Goal: Task Accomplishment & Management: Complete application form

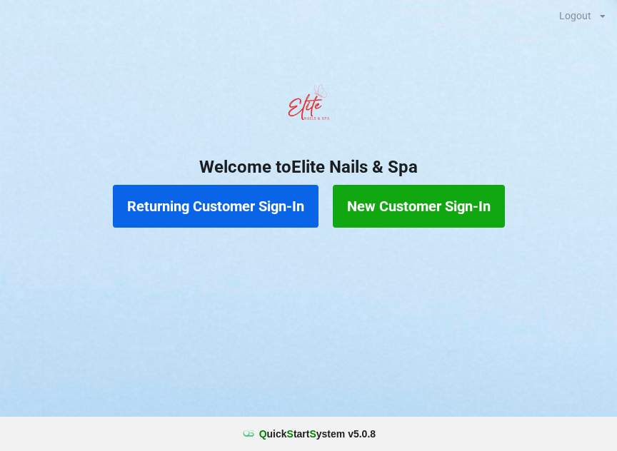
click at [225, 209] on button "Returning Customer Sign-In" at bounding box center [216, 206] width 206 height 43
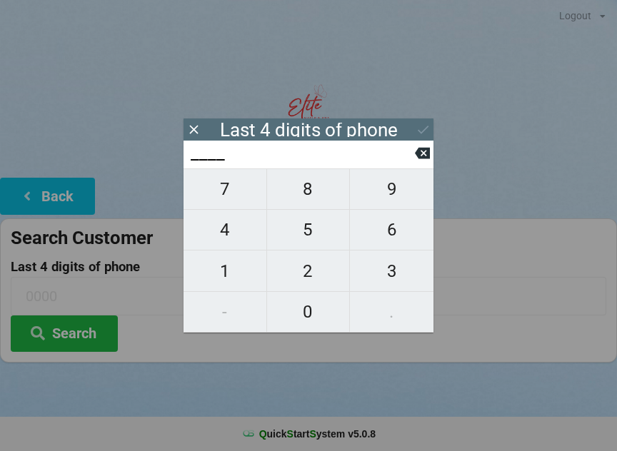
click at [231, 191] on span "7" at bounding box center [225, 189] width 83 height 30
type input "7___"
click at [219, 231] on span "4" at bounding box center [225, 230] width 83 height 30
type input "74__"
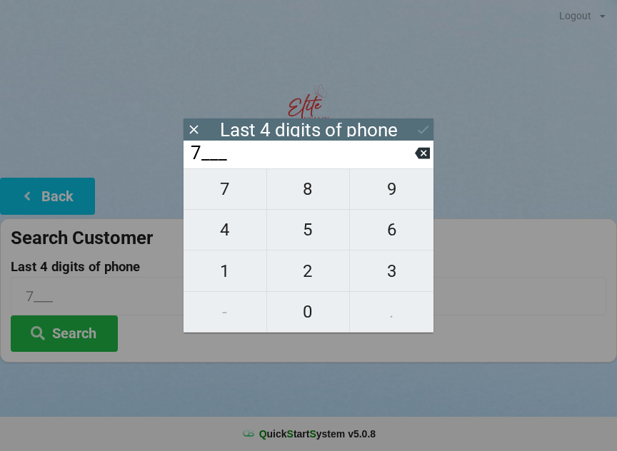
type input "74__"
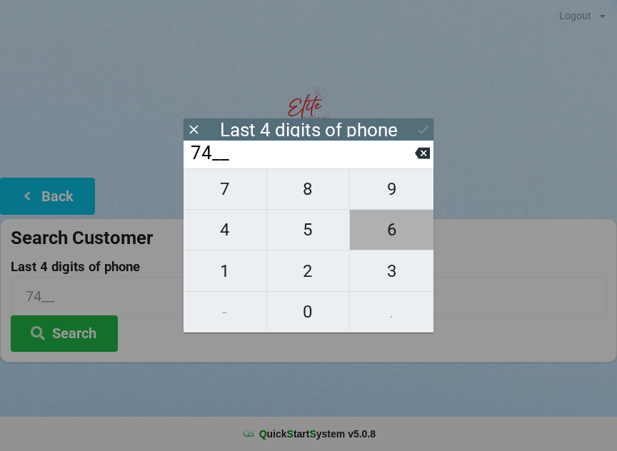
click at [383, 242] on span "6" at bounding box center [392, 230] width 84 height 30
type input "746_"
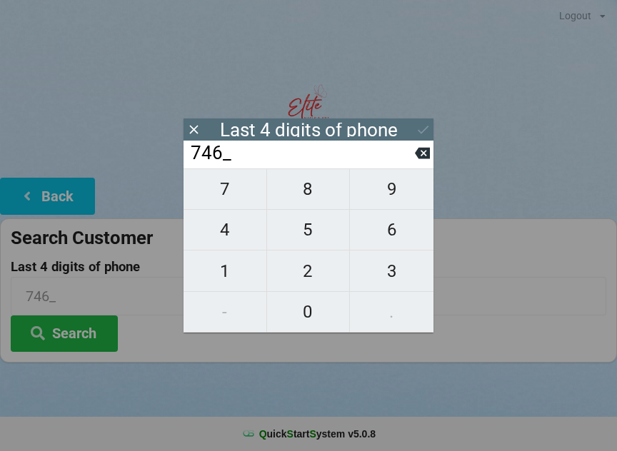
click at [392, 276] on span "3" at bounding box center [392, 271] width 84 height 30
type input "7463"
click at [78, 330] on button "Search" at bounding box center [64, 334] width 107 height 36
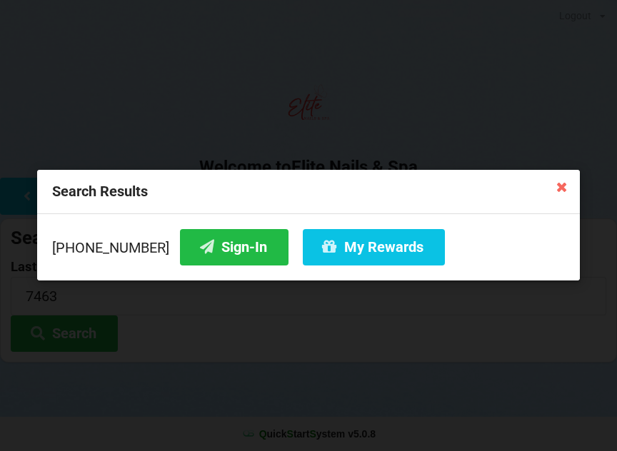
click at [203, 246] on button "Sign-In" at bounding box center [234, 247] width 109 height 36
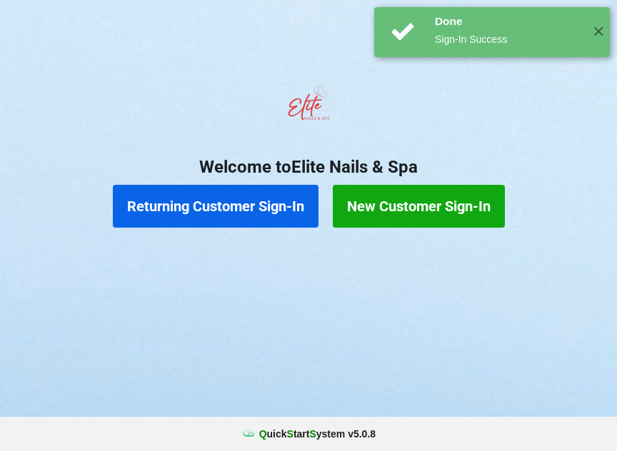
click at [239, 198] on button "Returning Customer Sign-In" at bounding box center [216, 206] width 206 height 43
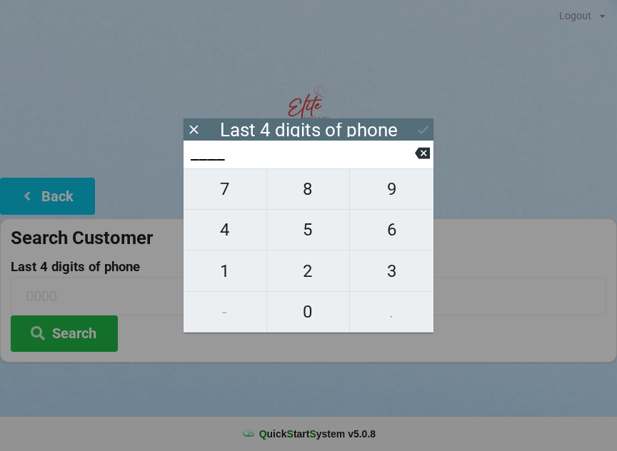
click at [310, 265] on span "2" at bounding box center [308, 271] width 83 height 30
type input "2___"
click at [316, 197] on span "8" at bounding box center [308, 189] width 83 height 30
type input "28__"
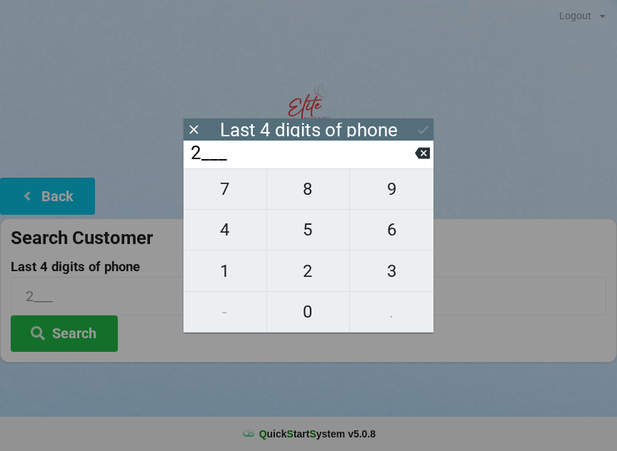
type input "28__"
click at [395, 271] on span "3" at bounding box center [392, 271] width 84 height 30
type input "283_"
click at [238, 197] on span "7" at bounding box center [225, 189] width 83 height 30
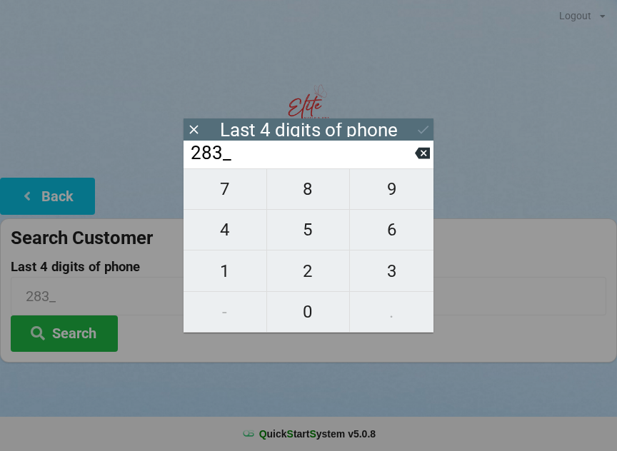
type input "2837"
click at [420, 127] on icon at bounding box center [423, 129] width 15 height 15
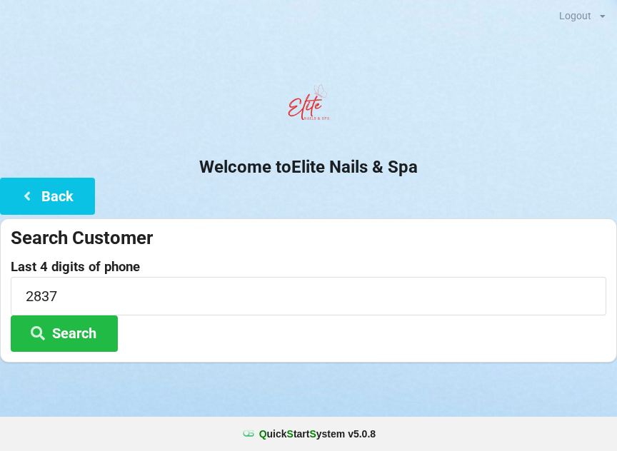
click at [76, 330] on button "Search" at bounding box center [64, 334] width 107 height 36
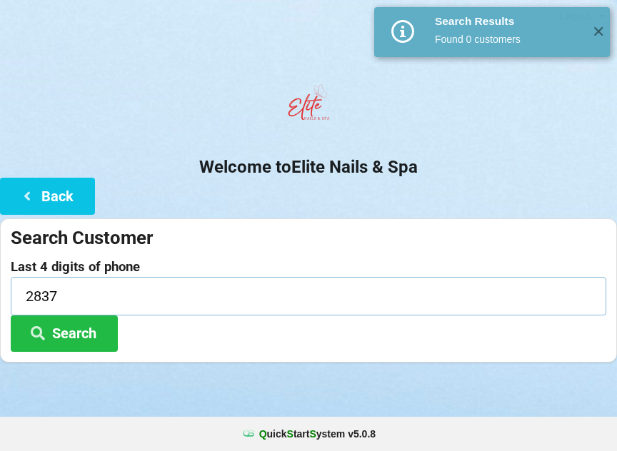
click at [174, 297] on input "2837" at bounding box center [309, 296] width 596 height 38
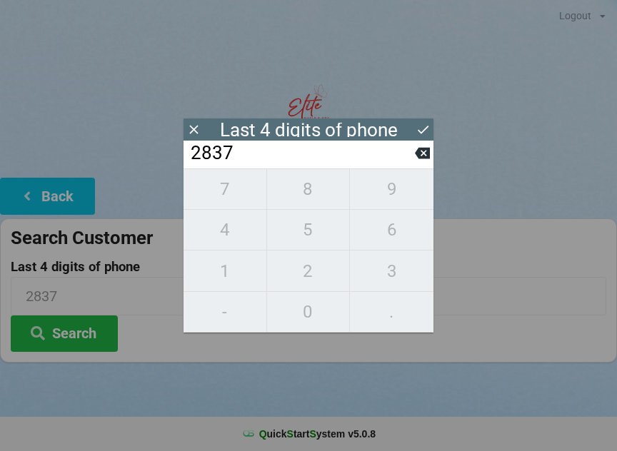
click at [426, 154] on icon at bounding box center [422, 153] width 15 height 11
click at [424, 159] on icon at bounding box center [422, 153] width 15 height 11
click at [420, 159] on icon at bounding box center [422, 153] width 15 height 11
click at [421, 159] on icon at bounding box center [422, 153] width 15 height 11
type input "____"
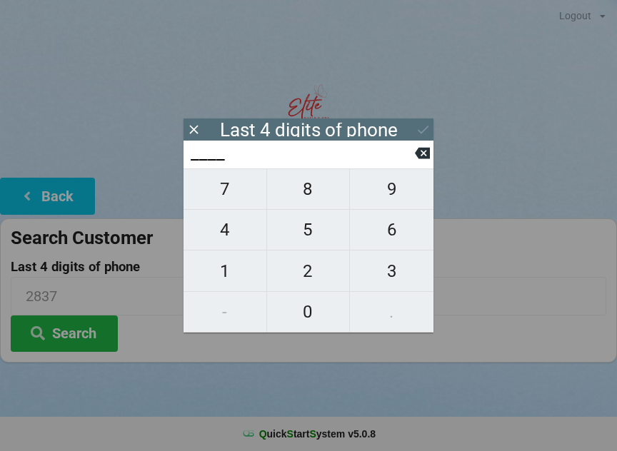
click at [421, 159] on icon at bounding box center [422, 153] width 15 height 11
click at [422, 156] on icon at bounding box center [422, 153] width 15 height 15
click at [320, 271] on span "2" at bounding box center [308, 271] width 83 height 30
type input "2___"
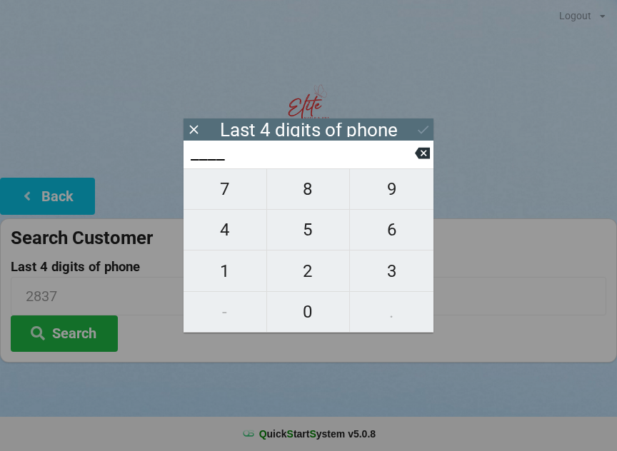
type input "2___"
click at [321, 194] on span "8" at bounding box center [308, 189] width 83 height 30
type input "28__"
click at [387, 274] on span "3" at bounding box center [392, 271] width 84 height 30
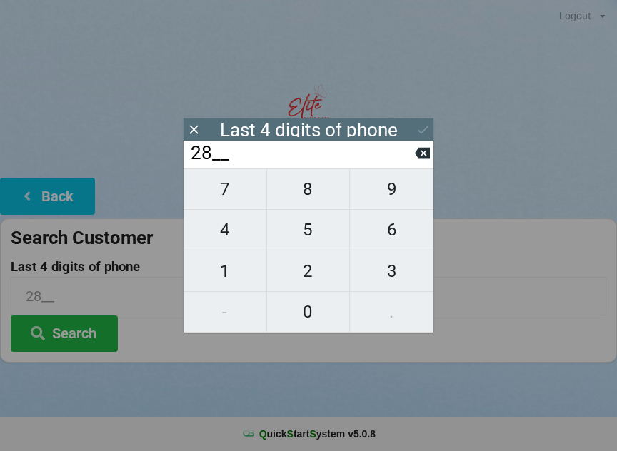
type input "283_"
click at [229, 276] on span "1" at bounding box center [225, 271] width 83 height 30
type input "2831"
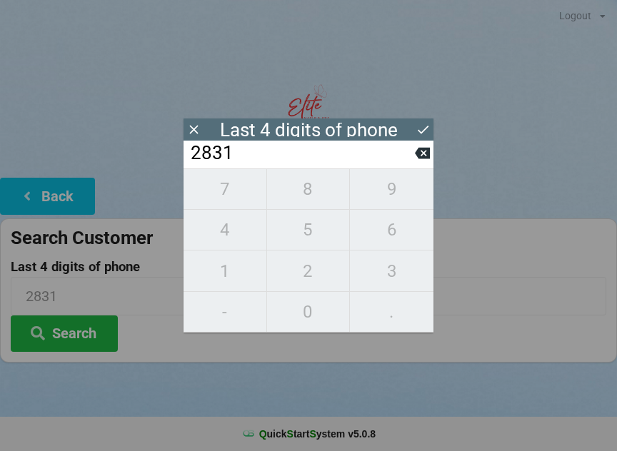
click at [424, 131] on icon at bounding box center [423, 129] width 15 height 15
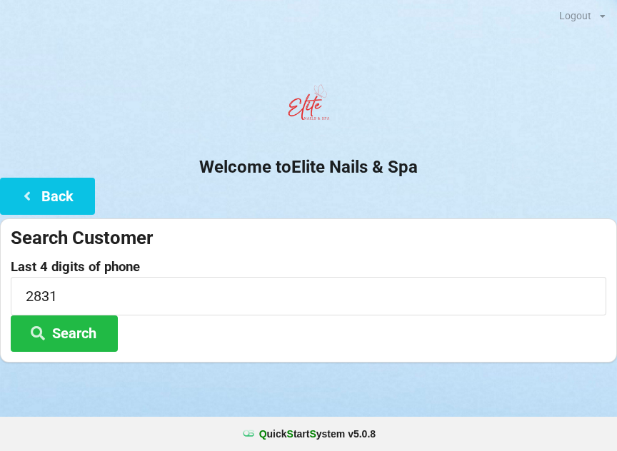
click at [99, 341] on button "Search" at bounding box center [64, 334] width 107 height 36
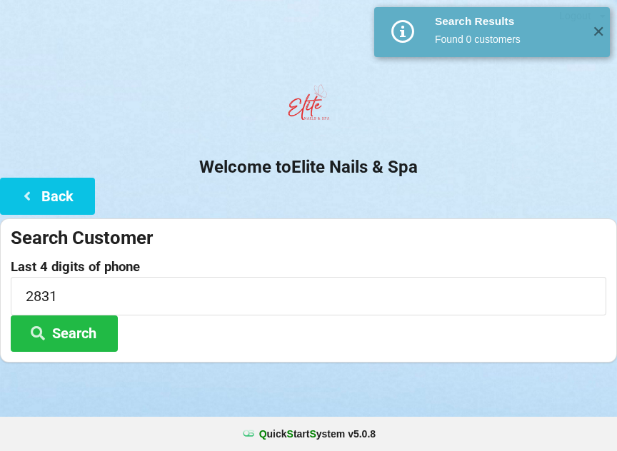
click at [67, 201] on button "Back" at bounding box center [47, 196] width 95 height 36
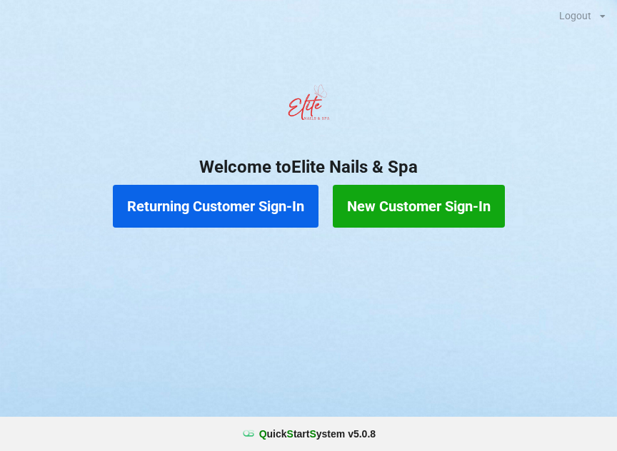
click at [446, 206] on button "New Customer Sign-In" at bounding box center [419, 206] width 172 height 43
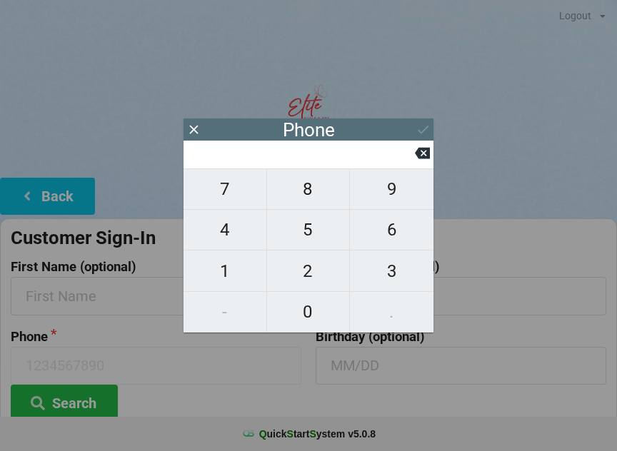
click at [317, 276] on span "2" at bounding box center [308, 271] width 83 height 30
type input "2"
click at [304, 307] on span "0" at bounding box center [308, 312] width 83 height 30
type input "20"
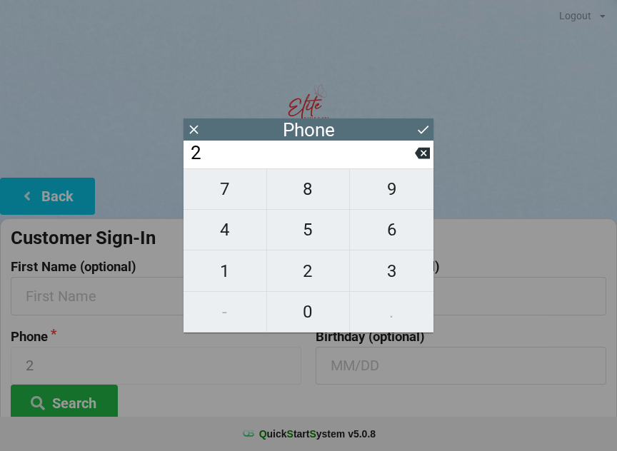
type input "20"
click at [384, 274] on span "3" at bounding box center [392, 271] width 84 height 30
type input "203"
click at [411, 179] on button "9" at bounding box center [392, 189] width 84 height 41
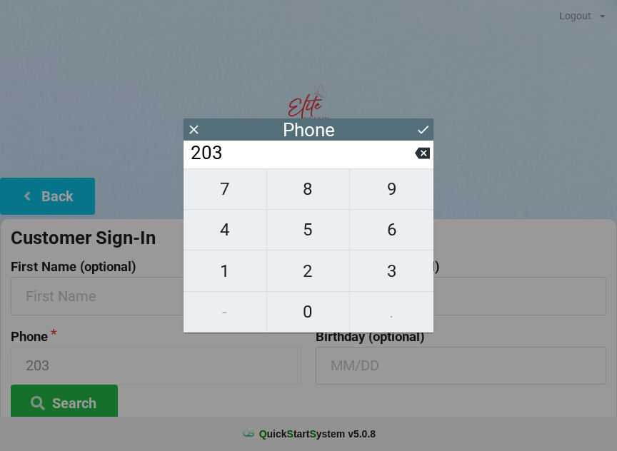
type input "2039"
click at [322, 233] on span "5" at bounding box center [308, 230] width 83 height 30
type input "20395"
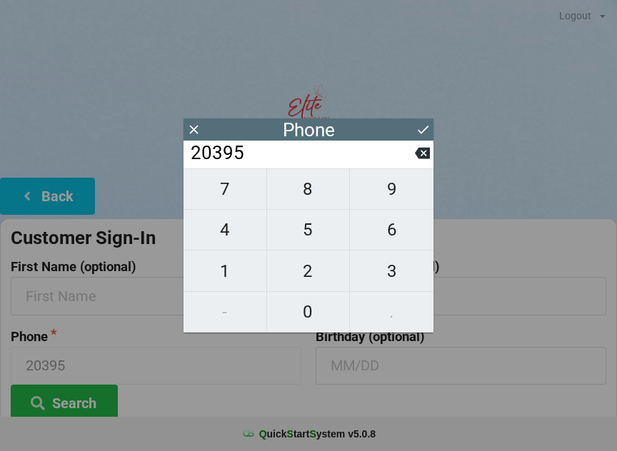
click at [399, 271] on span "3" at bounding box center [392, 271] width 84 height 30
type input "203953"
click at [319, 270] on span "2" at bounding box center [308, 271] width 83 height 30
type input "2039532"
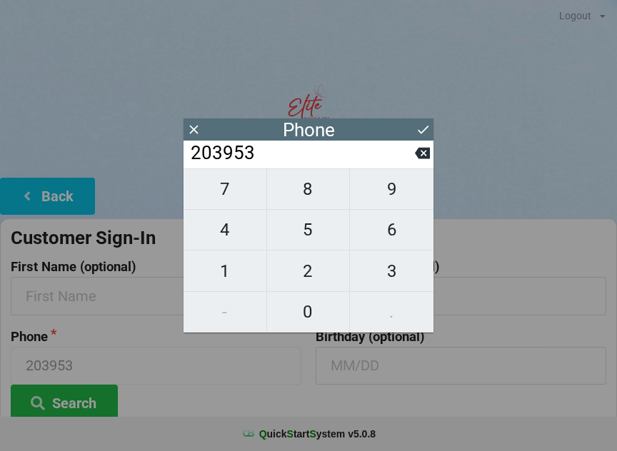
type input "2039532"
click at [327, 191] on span "8" at bounding box center [308, 189] width 83 height 30
type input "20395328"
click at [394, 281] on span "3" at bounding box center [392, 271] width 84 height 30
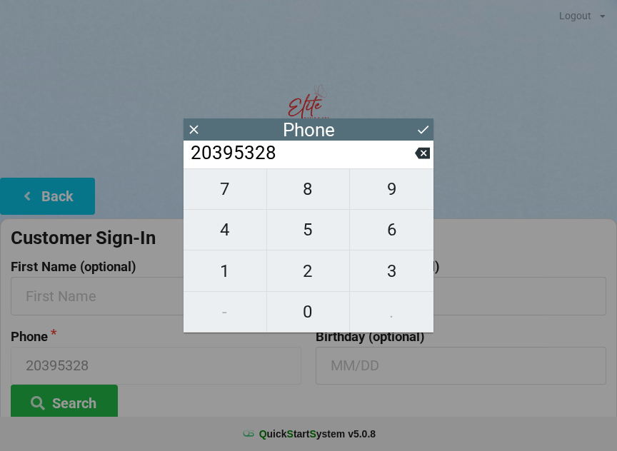
type input "203953283"
click at [234, 271] on span "1" at bounding box center [225, 271] width 83 height 30
type input "2039532831"
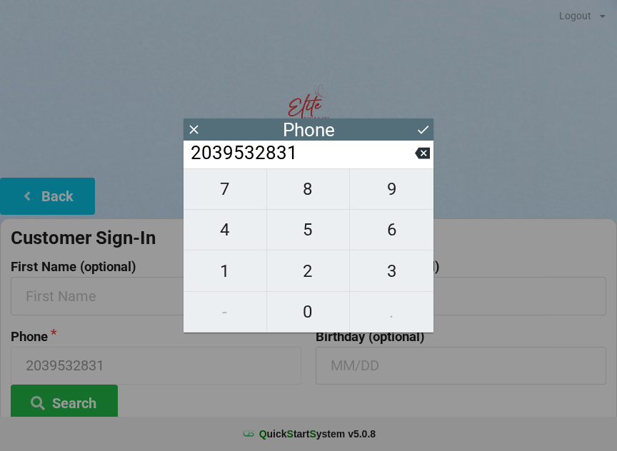
click at [423, 121] on button at bounding box center [423, 129] width 15 height 19
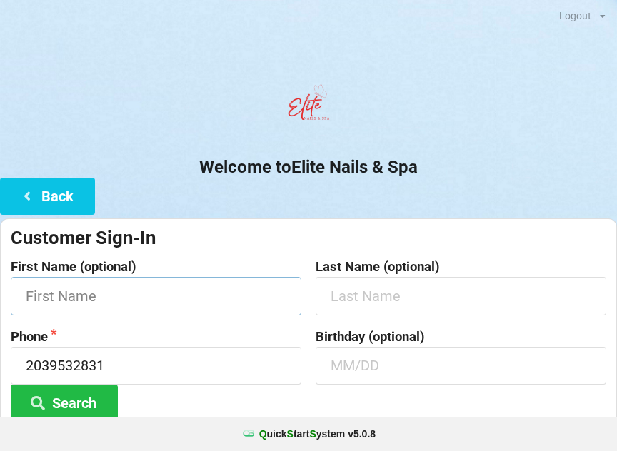
click at [200, 302] on input "text" at bounding box center [156, 296] width 291 height 38
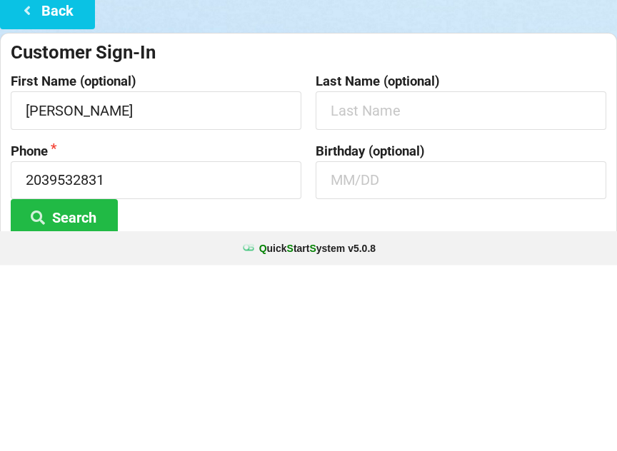
scroll to position [106, 0]
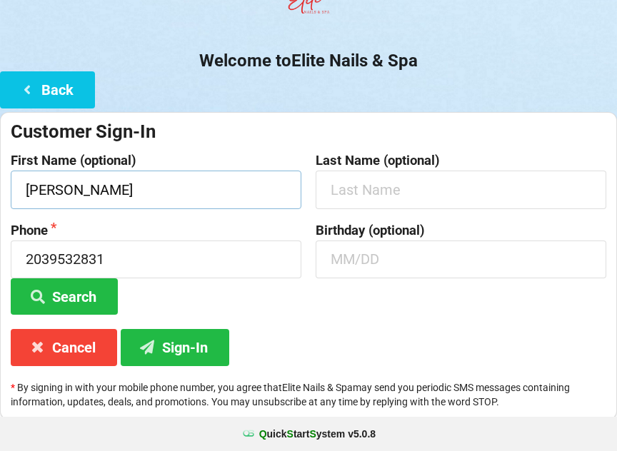
type input "[PERSON_NAME]"
click at [89, 283] on button "Search" at bounding box center [64, 297] width 107 height 36
click at [194, 347] on button "Sign-In" at bounding box center [175, 347] width 109 height 36
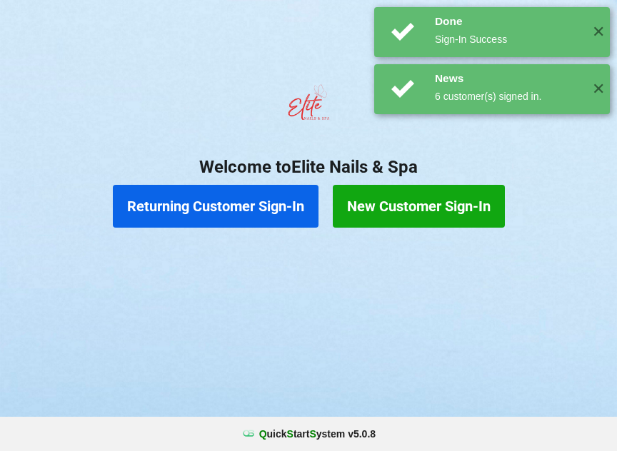
scroll to position [0, 0]
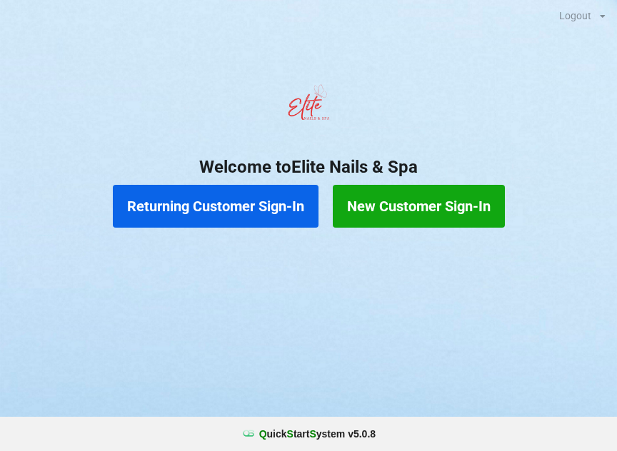
click at [189, 207] on button "Returning Customer Sign-In" at bounding box center [216, 206] width 206 height 43
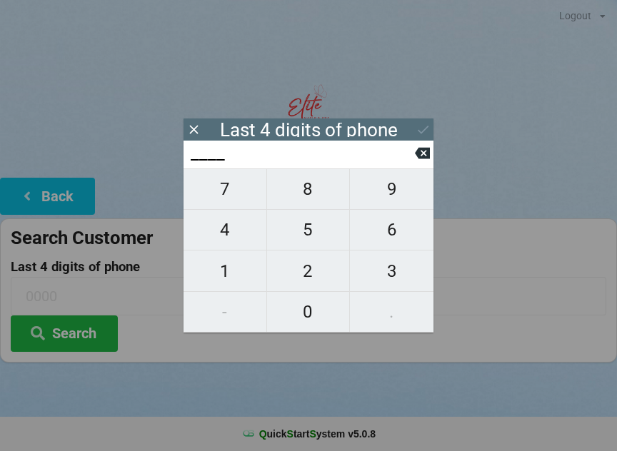
click at [396, 232] on span "6" at bounding box center [392, 230] width 84 height 30
type input "6___"
click at [387, 278] on span "3" at bounding box center [392, 271] width 84 height 30
type input "63__"
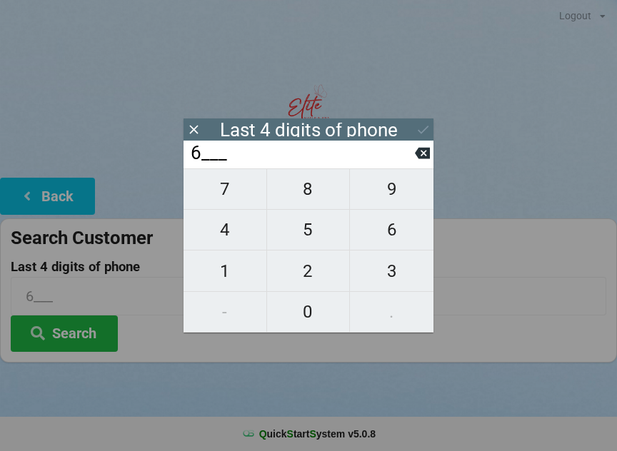
type input "63__"
click at [224, 196] on span "7" at bounding box center [225, 189] width 83 height 30
type input "637_"
click at [382, 196] on span "9" at bounding box center [392, 189] width 84 height 30
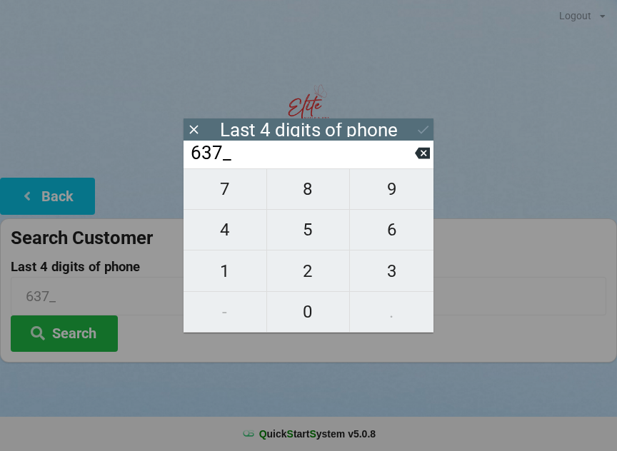
type input "6379"
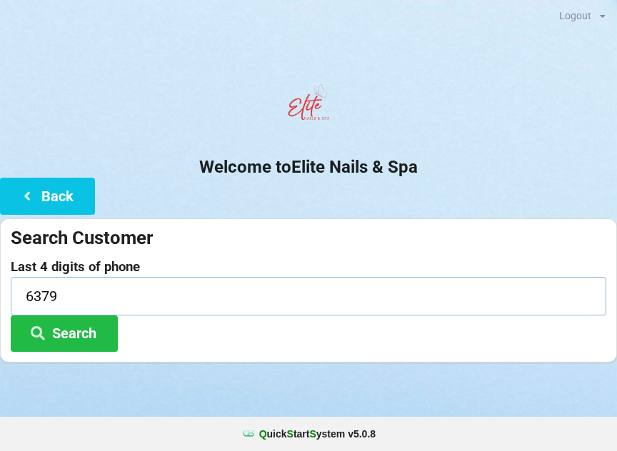
click at [508, 306] on input "6379" at bounding box center [309, 296] width 596 height 38
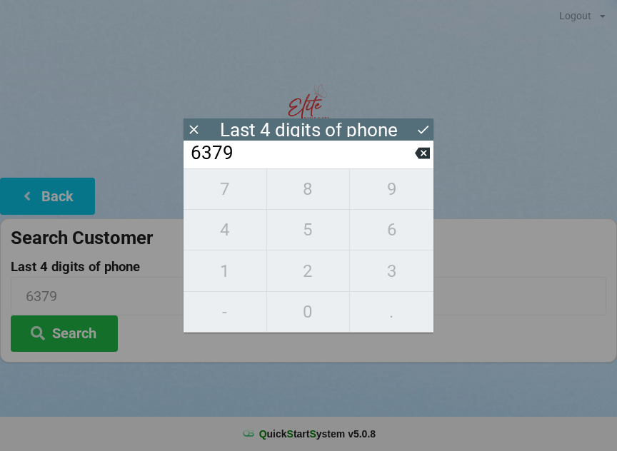
click at [422, 163] on button at bounding box center [422, 153] width 15 height 19
click at [419, 159] on icon at bounding box center [422, 153] width 15 height 11
click at [417, 159] on icon at bounding box center [422, 153] width 15 height 11
type input "____"
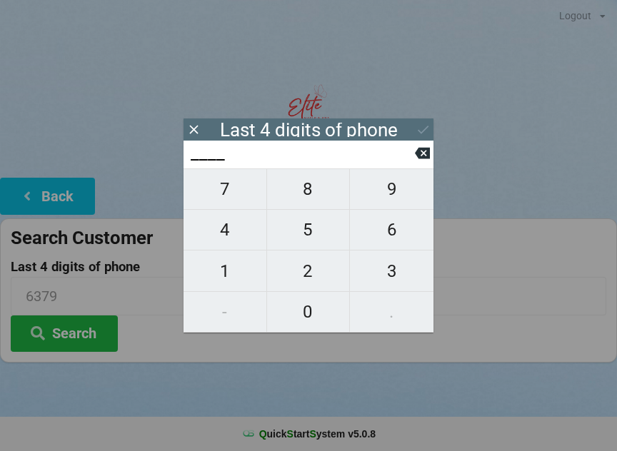
click at [415, 161] on icon at bounding box center [422, 153] width 15 height 15
click at [184, 131] on div "Last 4 digits of phone" at bounding box center [309, 130] width 250 height 22
click at [192, 131] on icon at bounding box center [193, 129] width 9 height 9
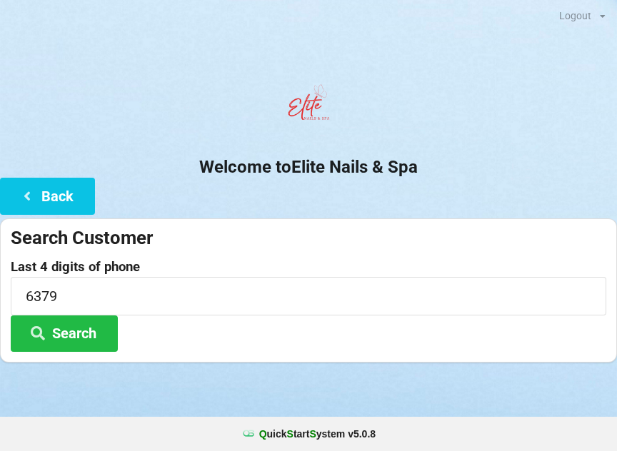
click at [76, 334] on button "Search" at bounding box center [64, 334] width 107 height 36
click at [51, 204] on button "Back" at bounding box center [47, 196] width 95 height 36
